Goal: Task Accomplishment & Management: Manage account settings

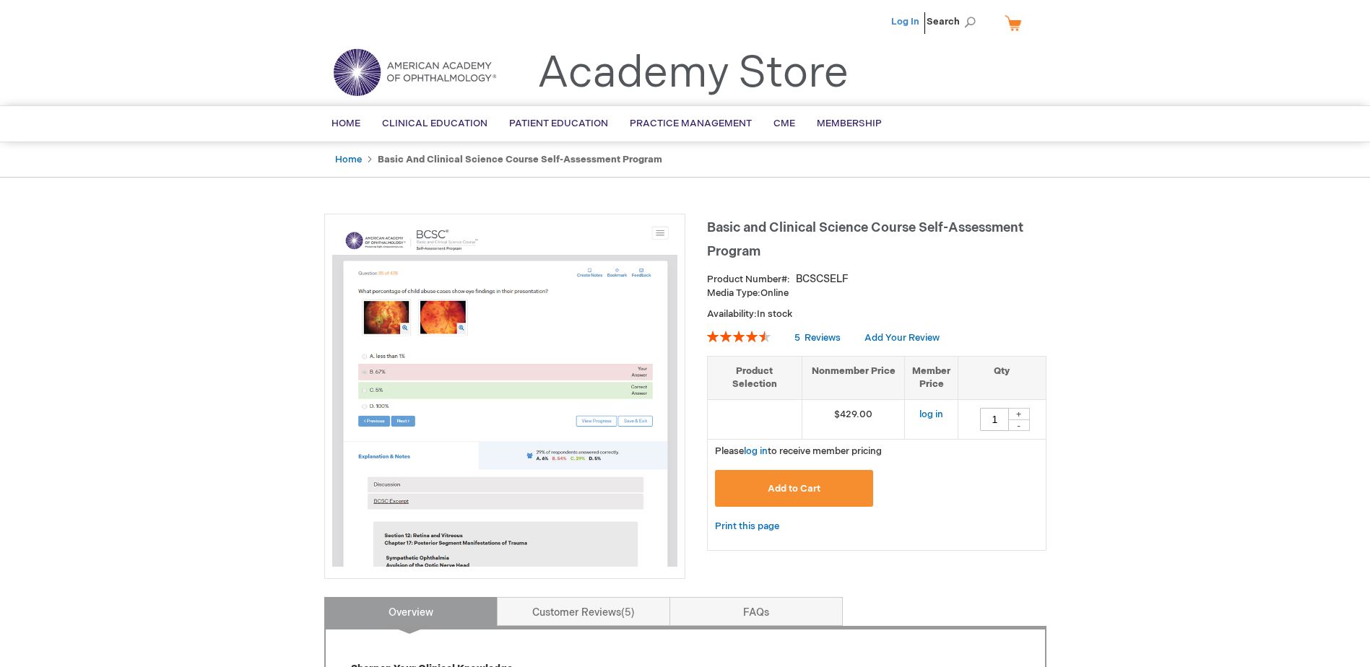
click at [653, 22] on link "Log In" at bounding box center [905, 22] width 28 height 12
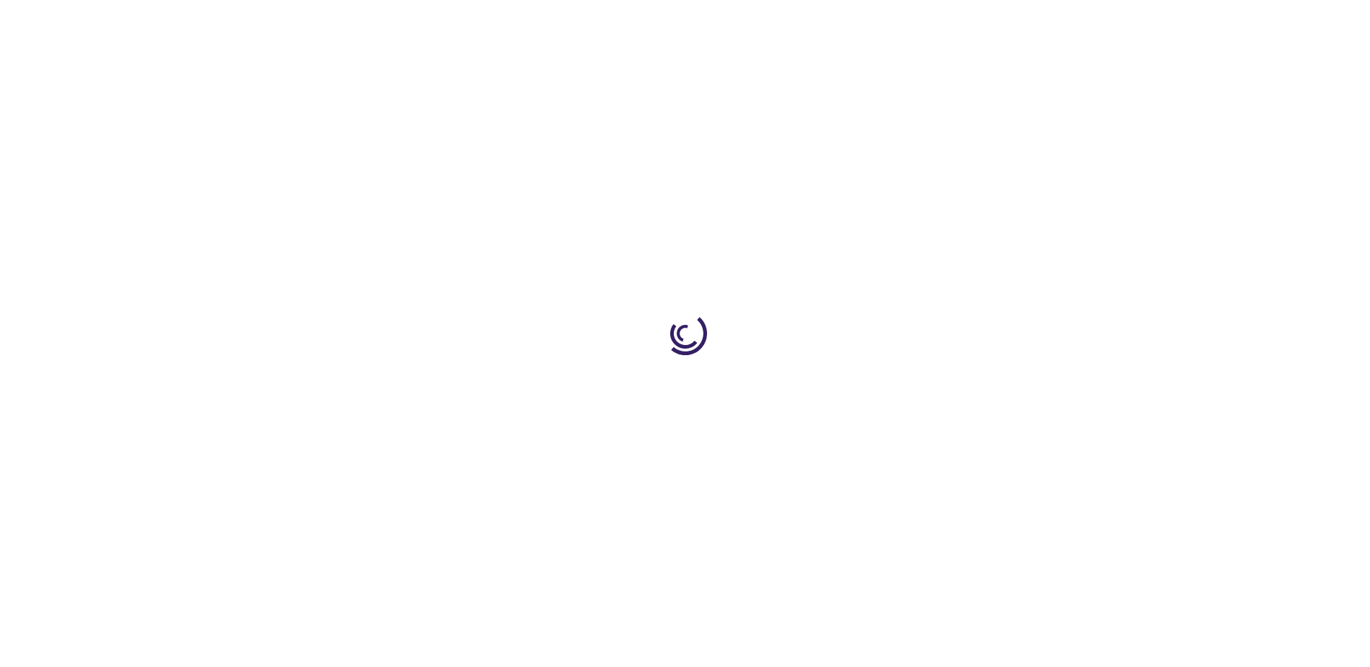
type input "1"
click at [321, 305] on div at bounding box center [685, 333] width 1370 height 667
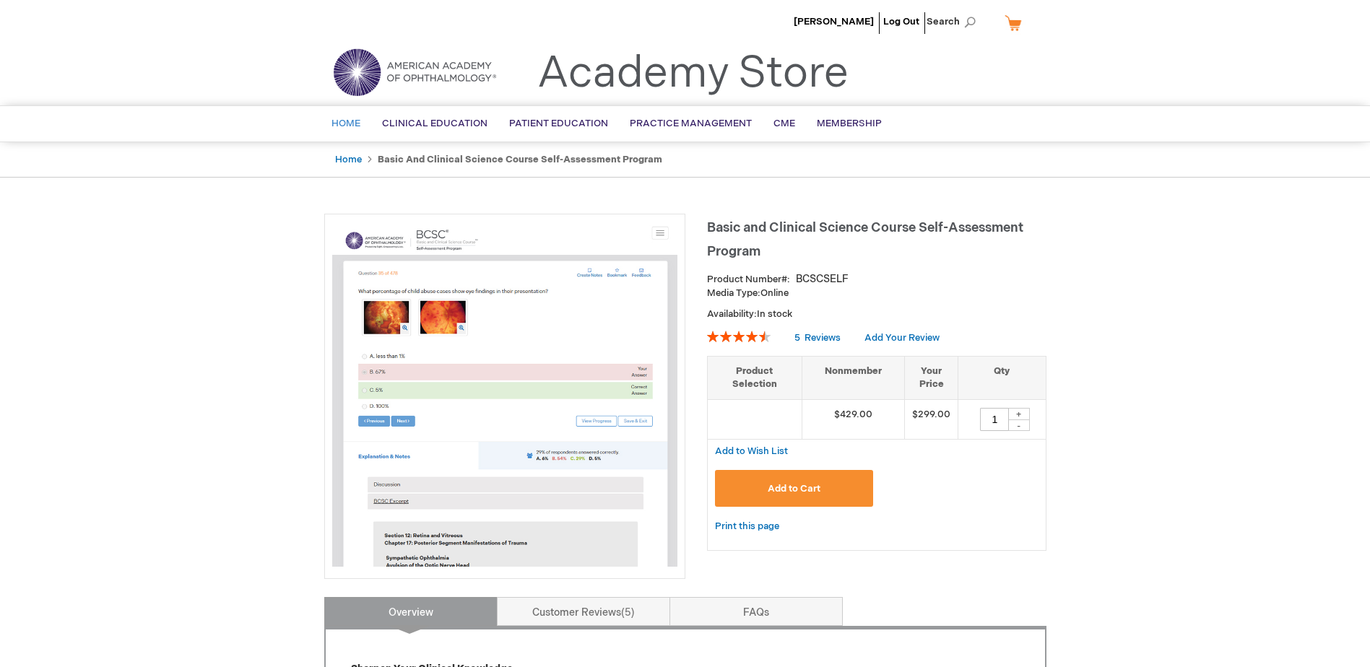
click at [350, 120] on span "Home" at bounding box center [345, 124] width 29 height 12
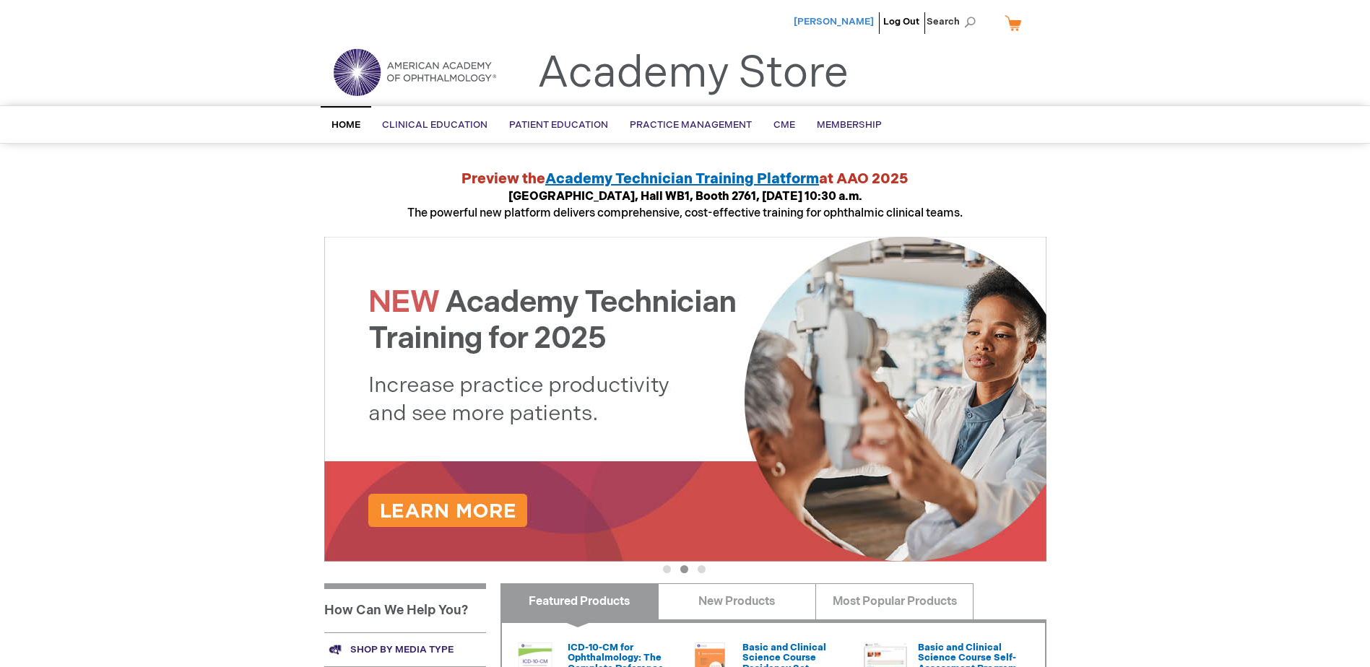
click at [859, 18] on span "[PERSON_NAME]" at bounding box center [834, 22] width 80 height 12
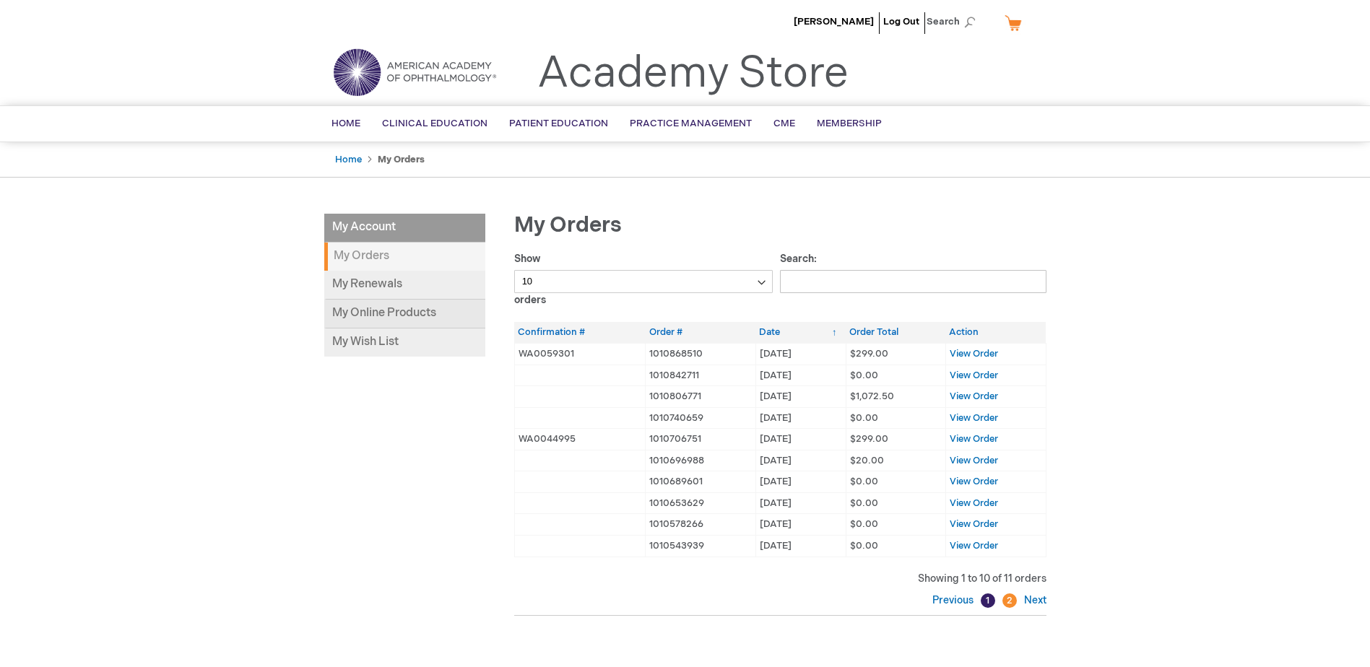
click at [386, 312] on link "My Online Products" at bounding box center [404, 314] width 161 height 29
